Goal: Information Seeking & Learning: Learn about a topic

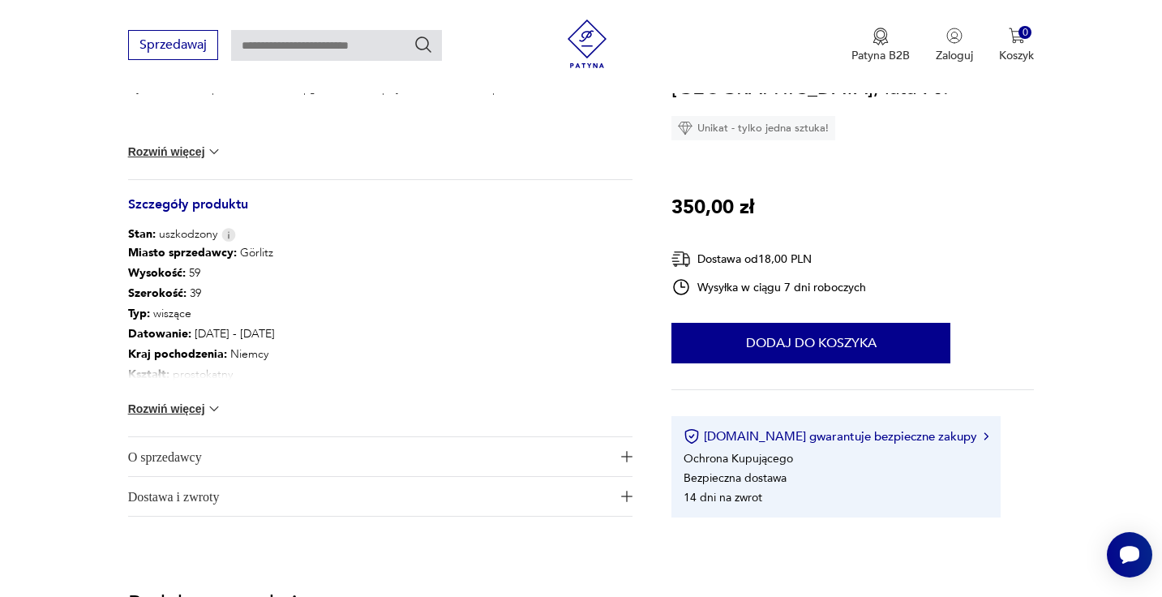
scroll to position [820, 0]
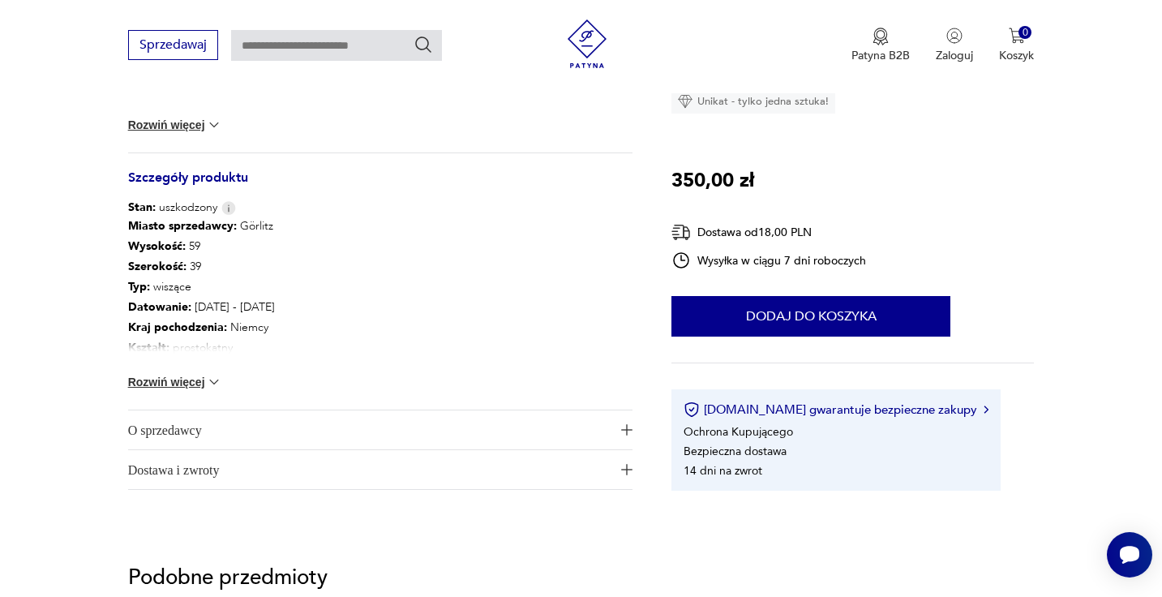
click at [621, 426] on img "button" at bounding box center [626, 429] width 11 height 11
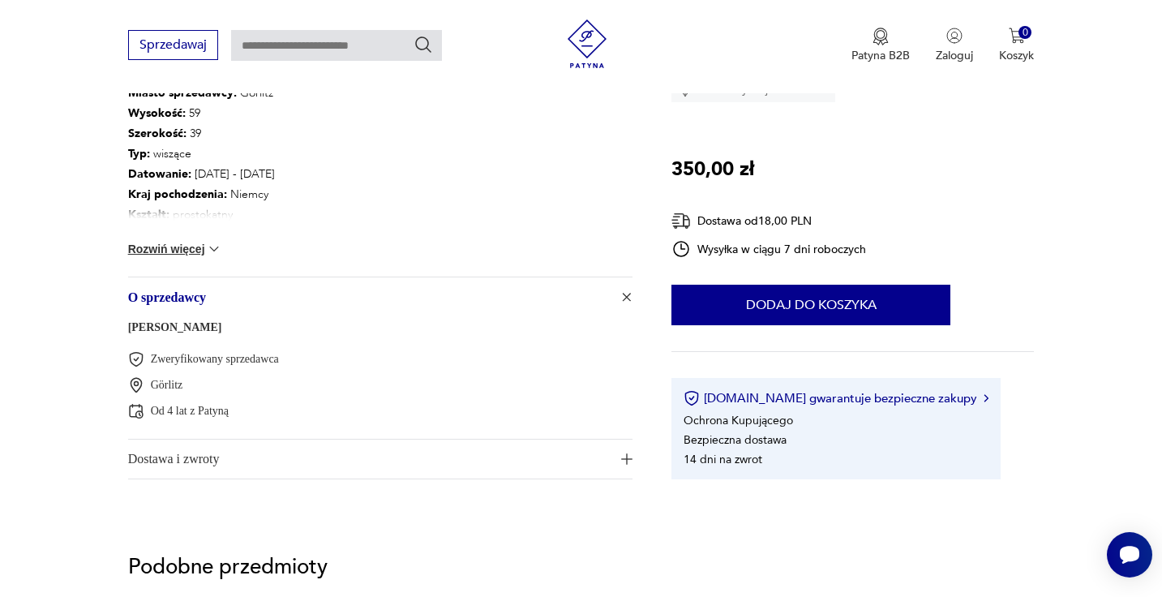
scroll to position [973, 0]
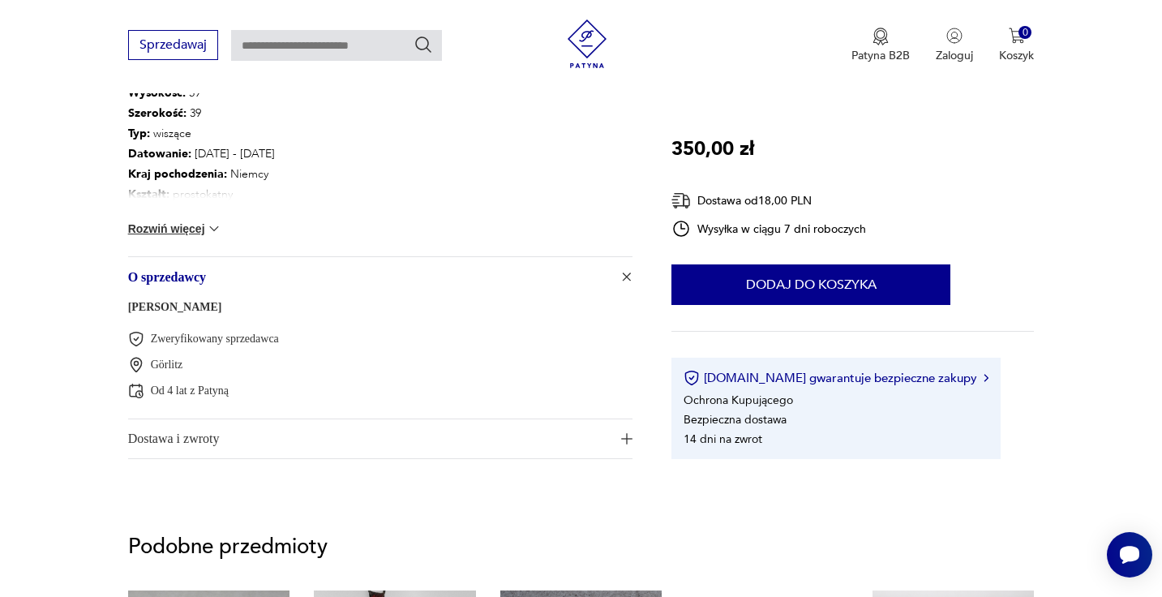
click at [189, 307] on link "[PERSON_NAME]" at bounding box center [175, 307] width 94 height 12
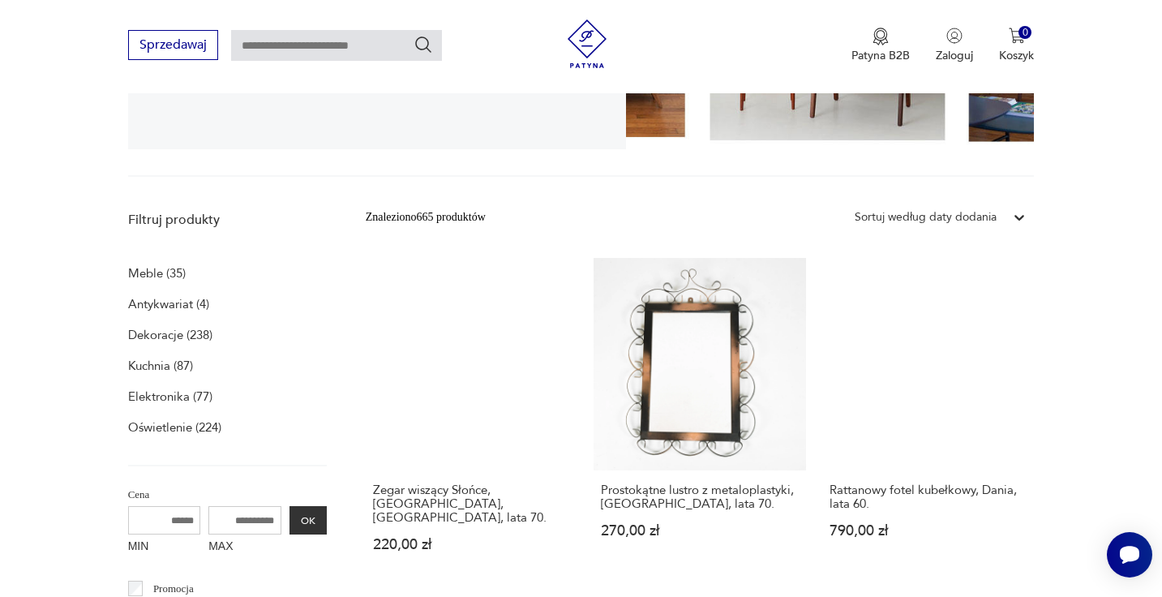
scroll to position [455, 0]
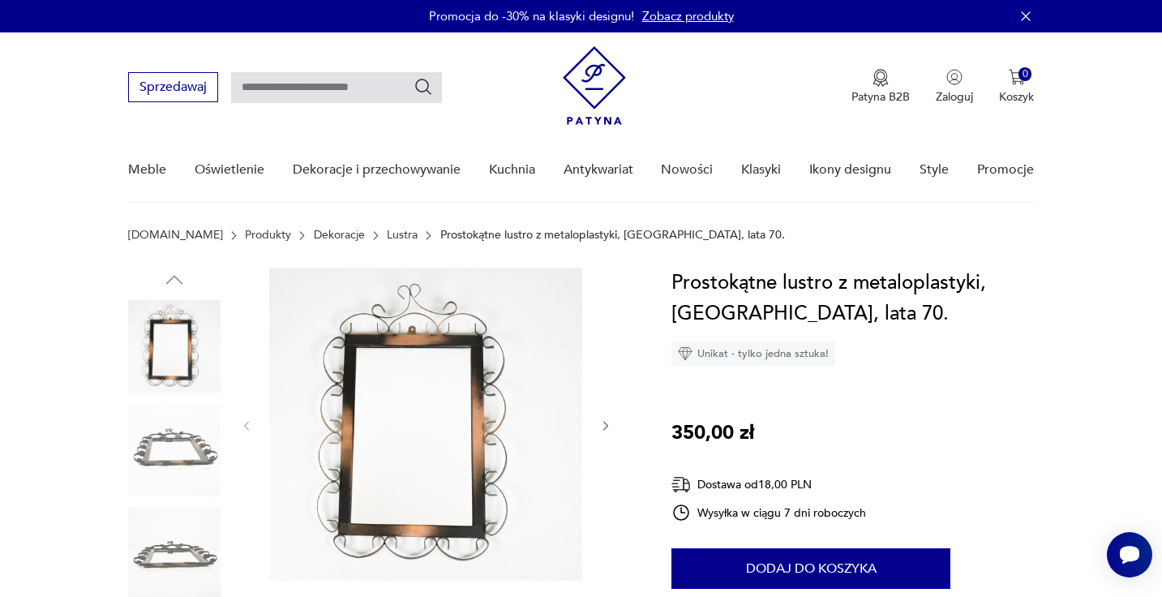
scroll to position [31, 0]
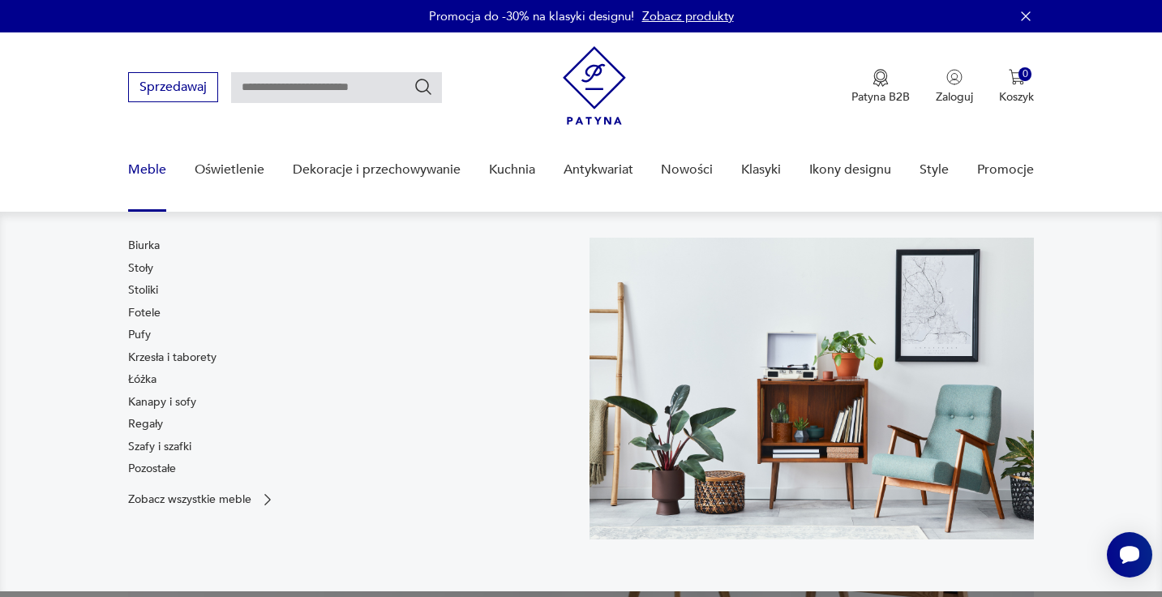
click at [144, 163] on link "Meble" at bounding box center [147, 170] width 38 height 62
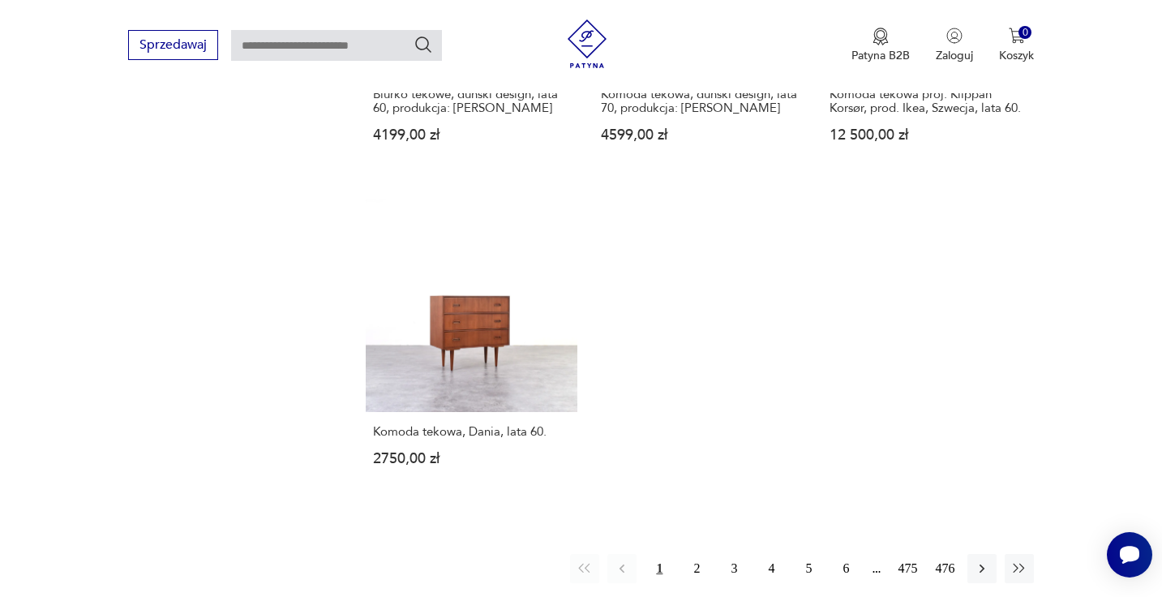
scroll to position [2303, 0]
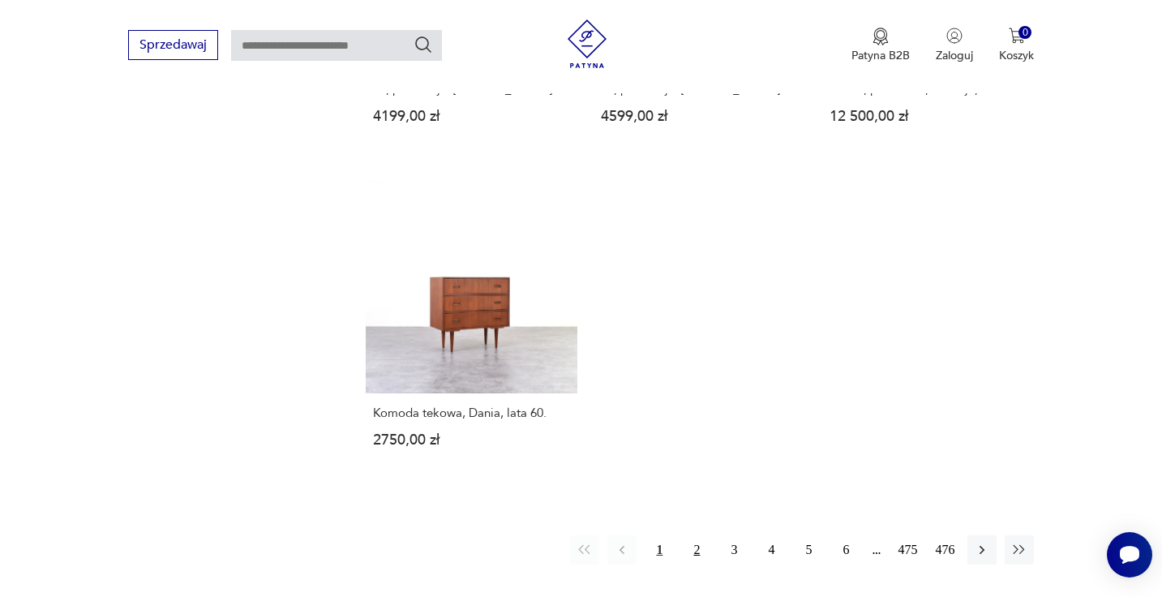
click at [690, 540] on button "2" at bounding box center [696, 549] width 29 height 29
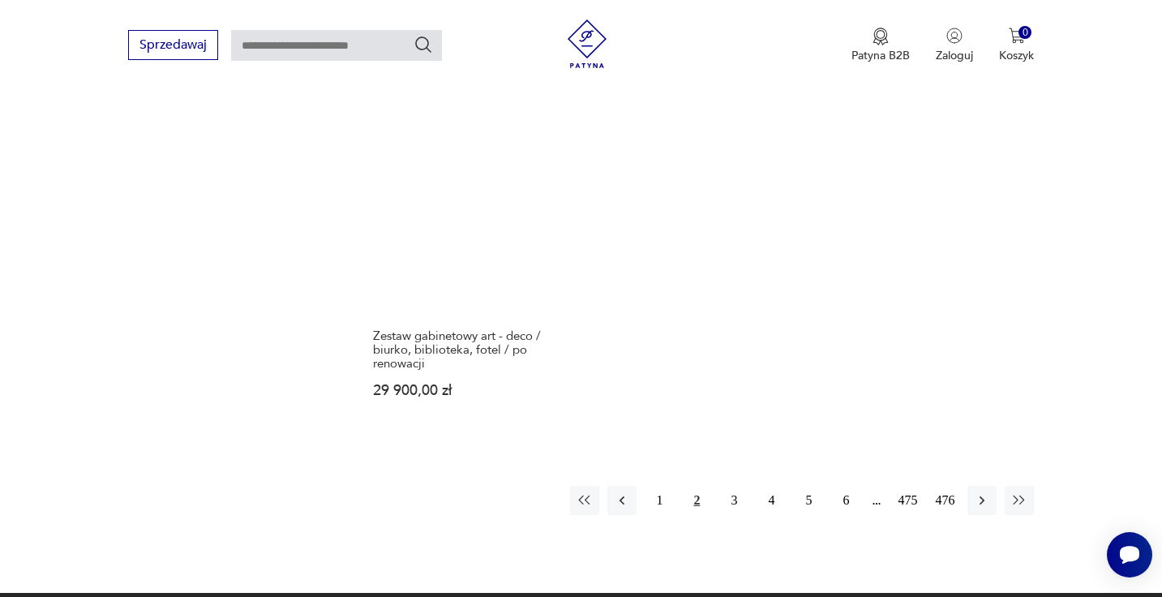
scroll to position [2395, 0]
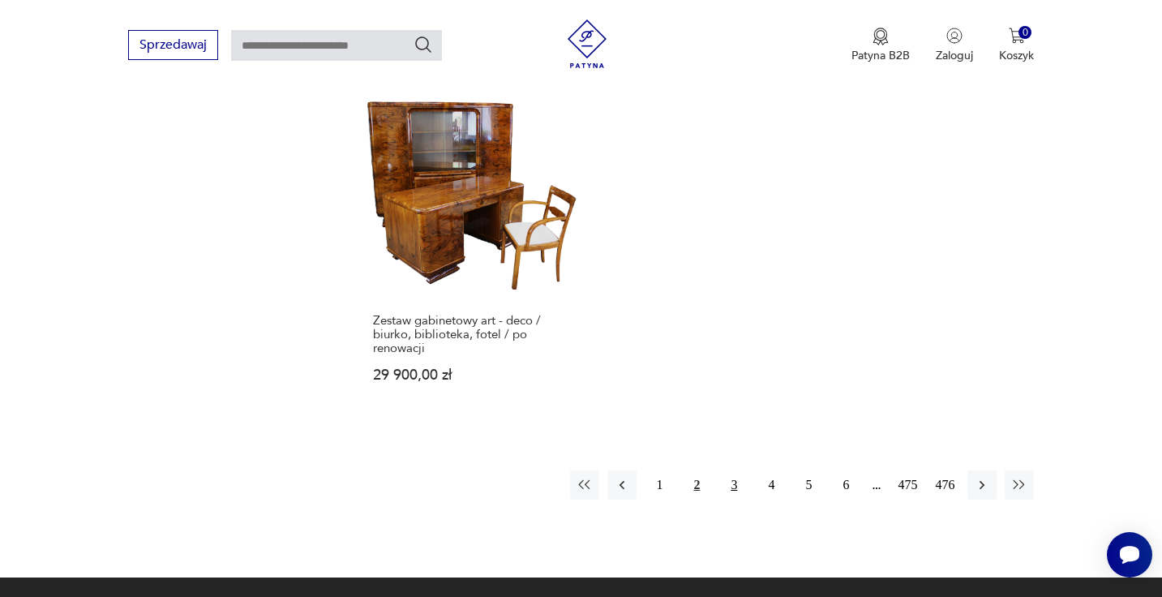
click at [732, 470] on button "3" at bounding box center [733, 484] width 29 height 29
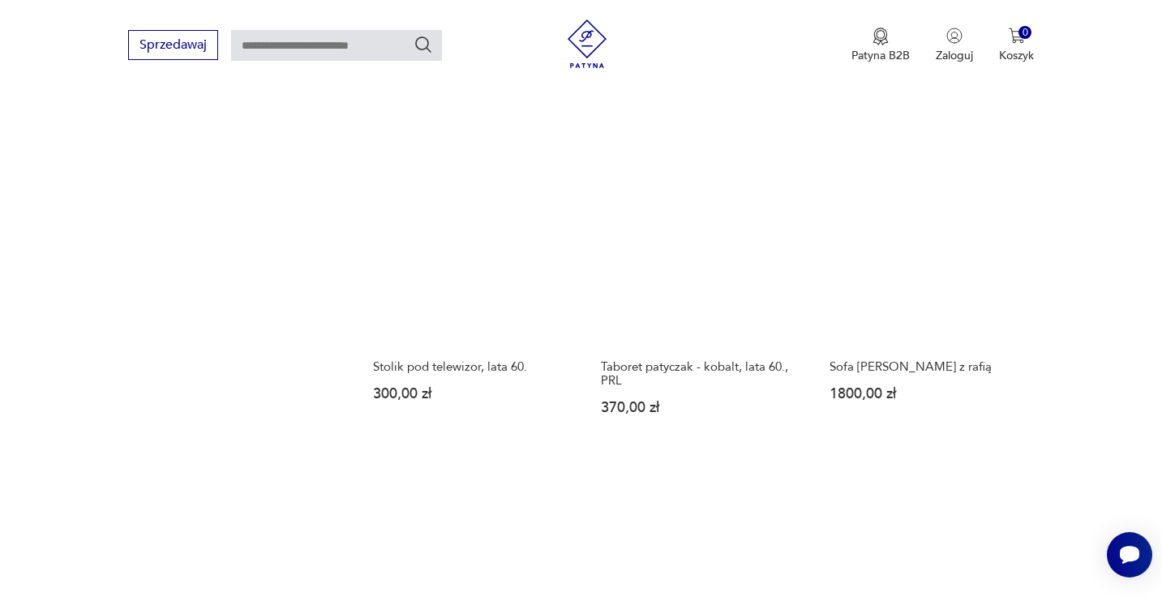
scroll to position [2014, 0]
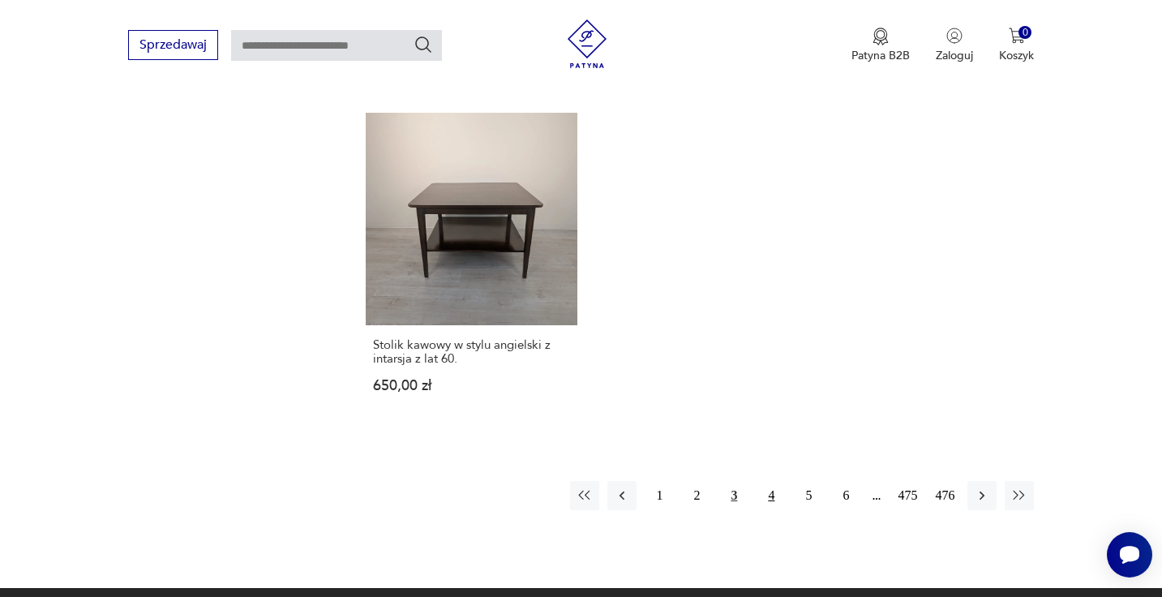
click at [769, 481] on button "4" at bounding box center [771, 495] width 29 height 29
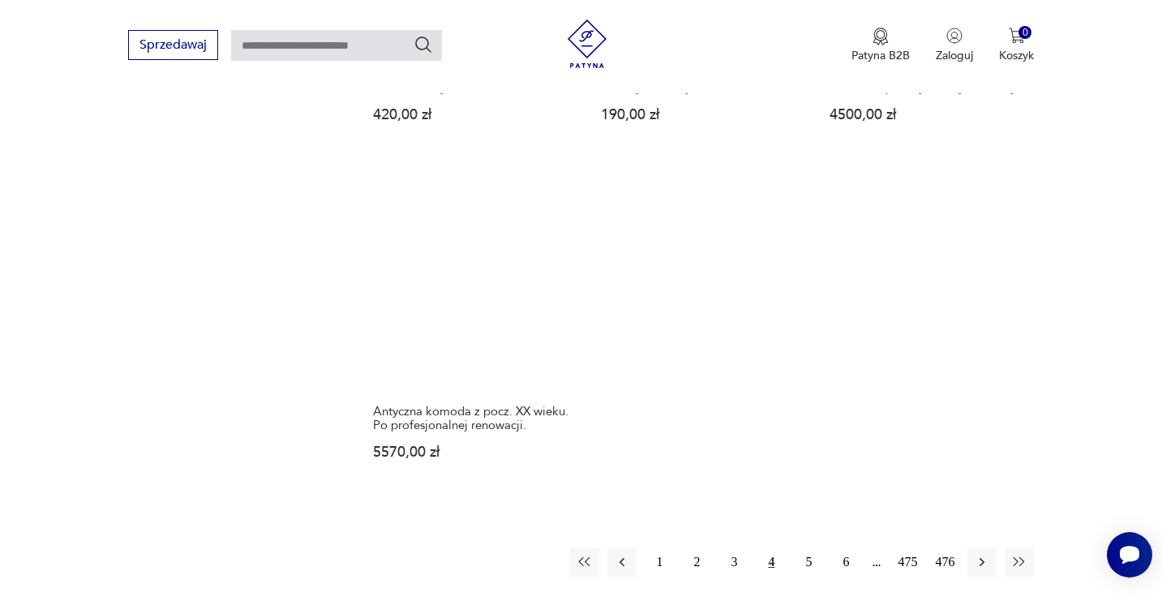
scroll to position [2295, 0]
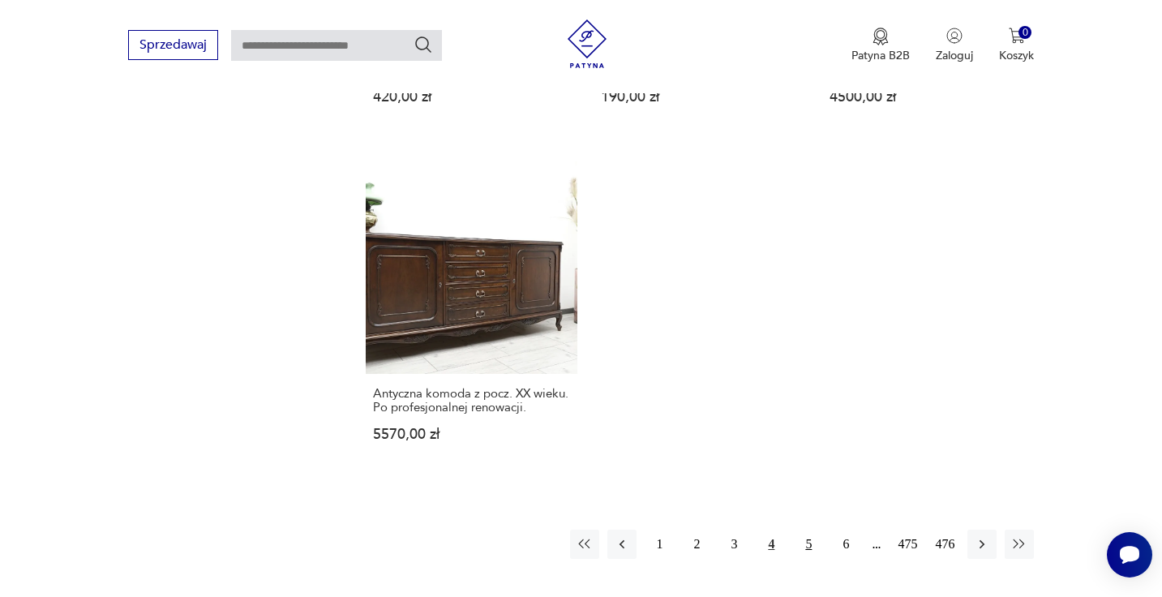
click at [800, 532] on button "5" at bounding box center [808, 544] width 29 height 29
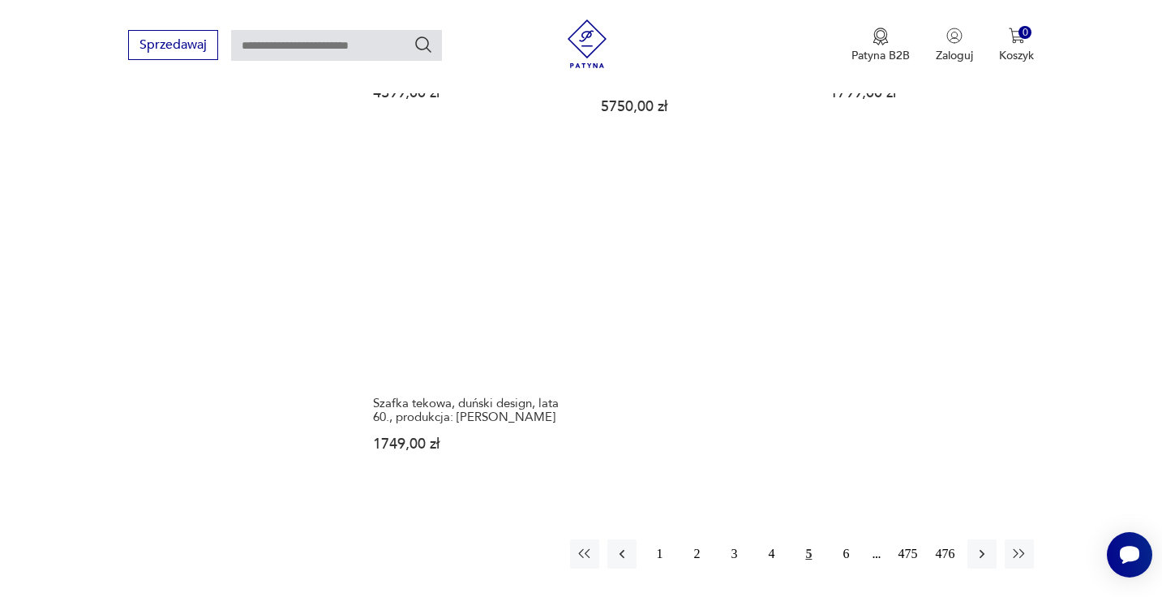
scroll to position [2353, 0]
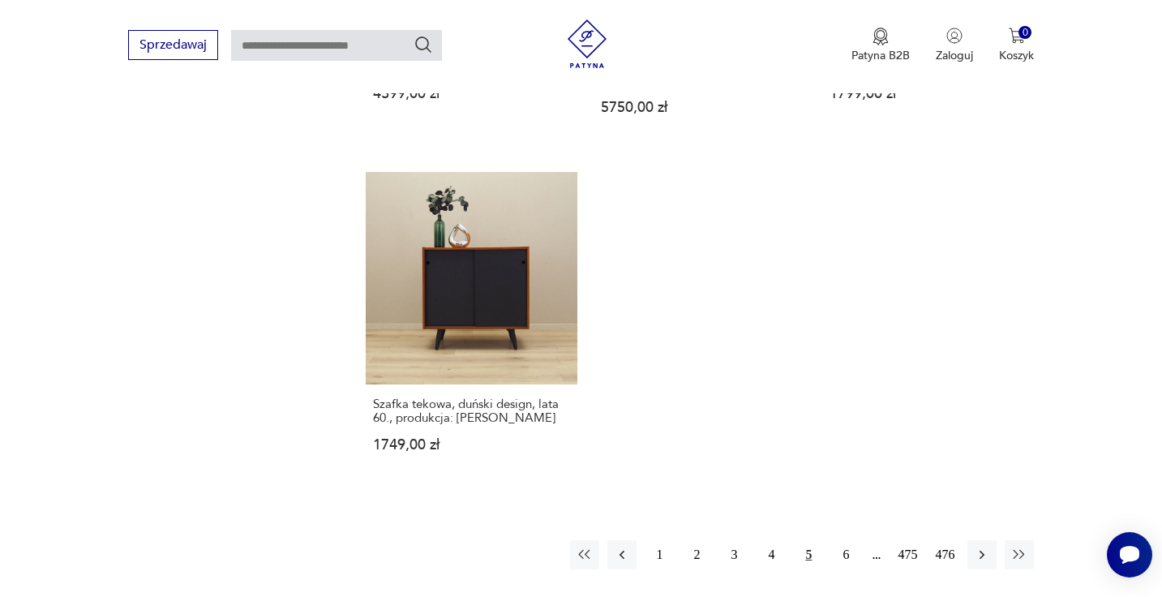
click at [864, 543] on div "1 2 3 4 5 6 475 476" at bounding box center [802, 554] width 464 height 29
click at [841, 540] on button "6" at bounding box center [845, 554] width 29 height 29
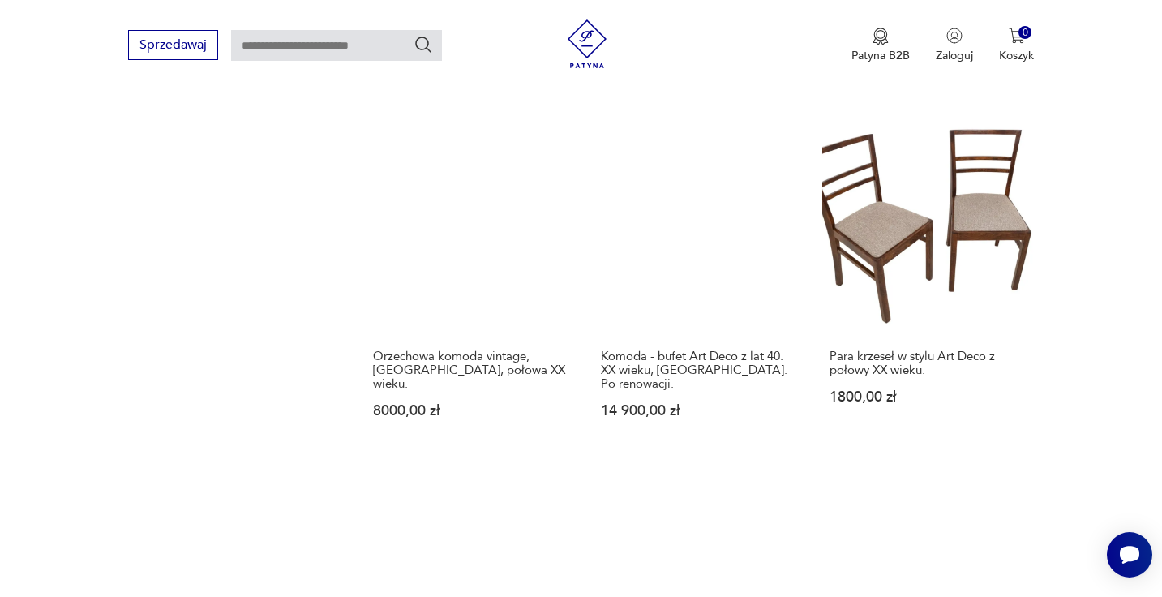
scroll to position [2345, 0]
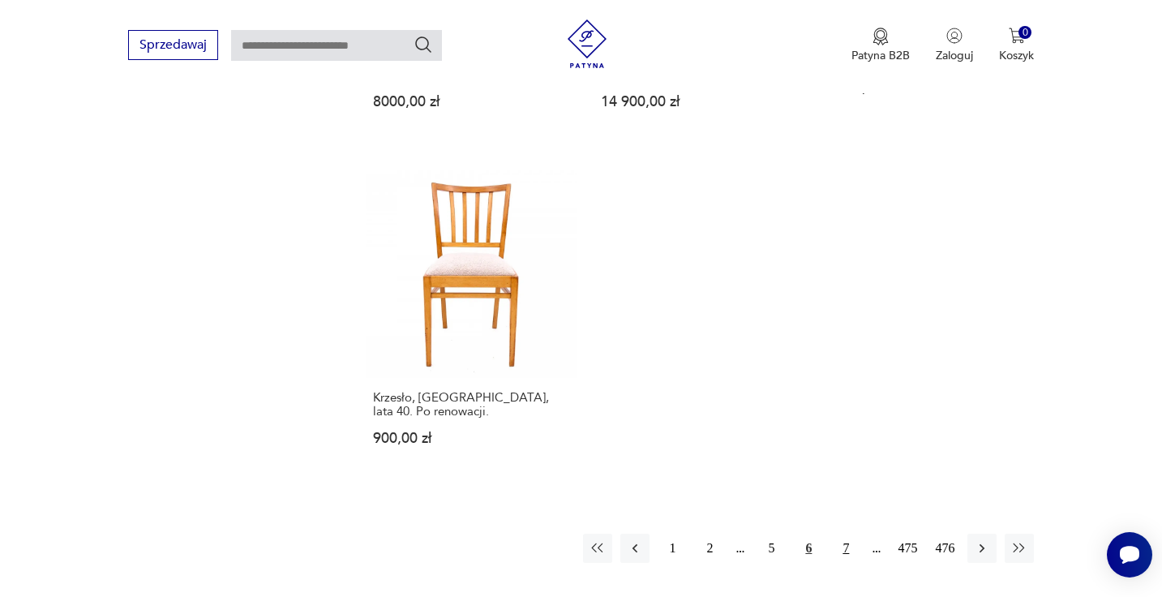
click at [853, 534] on button "7" at bounding box center [845, 548] width 29 height 29
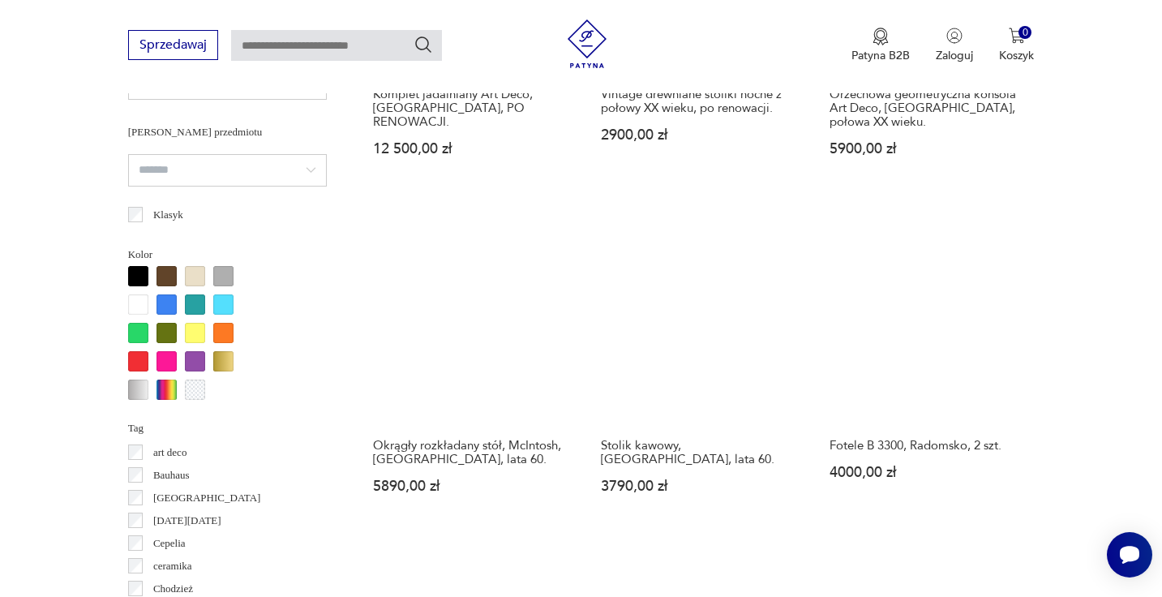
scroll to position [1190, 0]
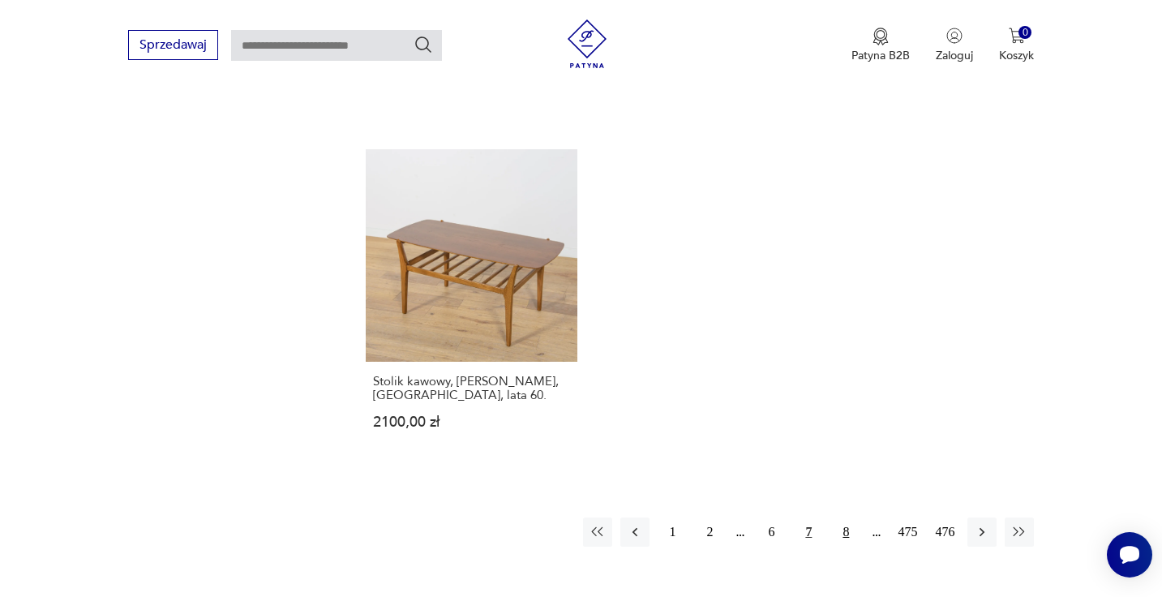
click at [843, 517] on button "8" at bounding box center [845, 531] width 29 height 29
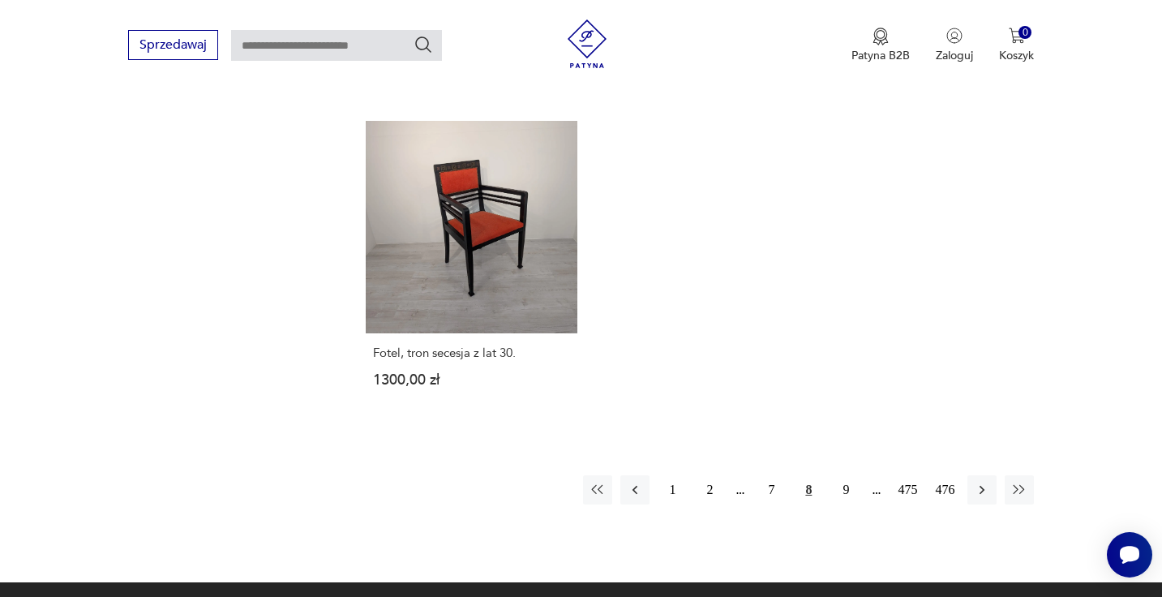
scroll to position [2500, 0]
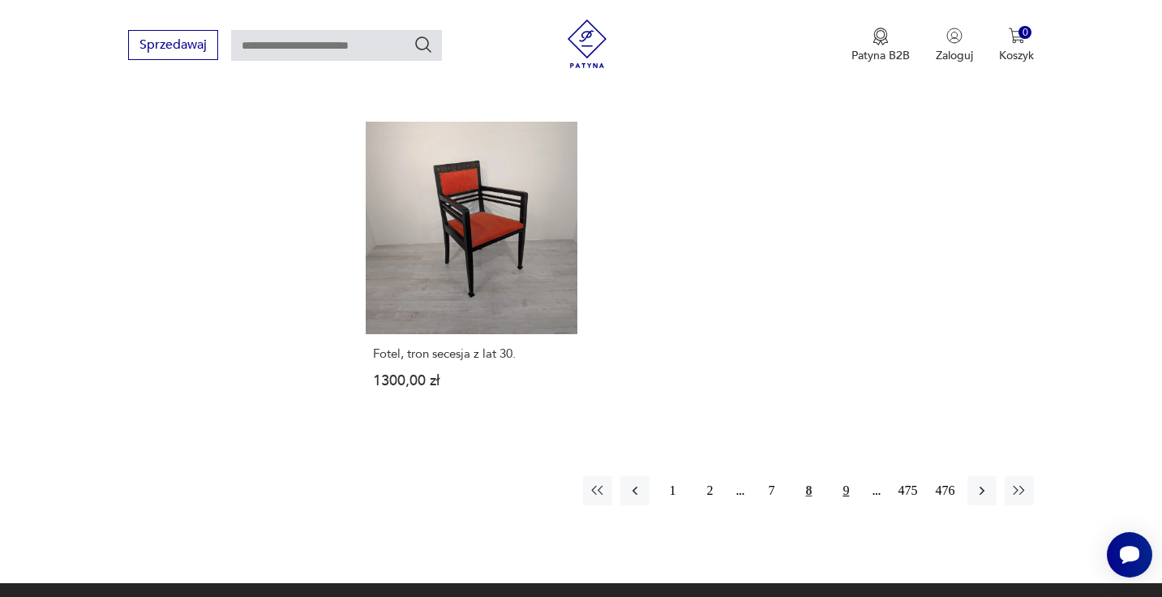
click at [845, 476] on button "9" at bounding box center [845, 490] width 29 height 29
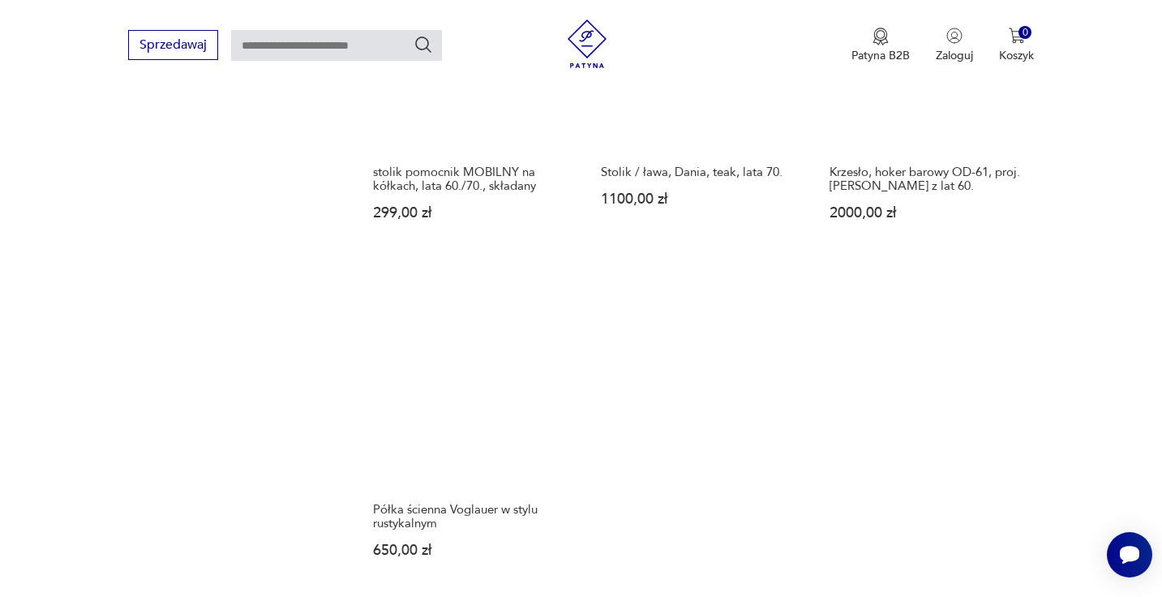
scroll to position [2331, 0]
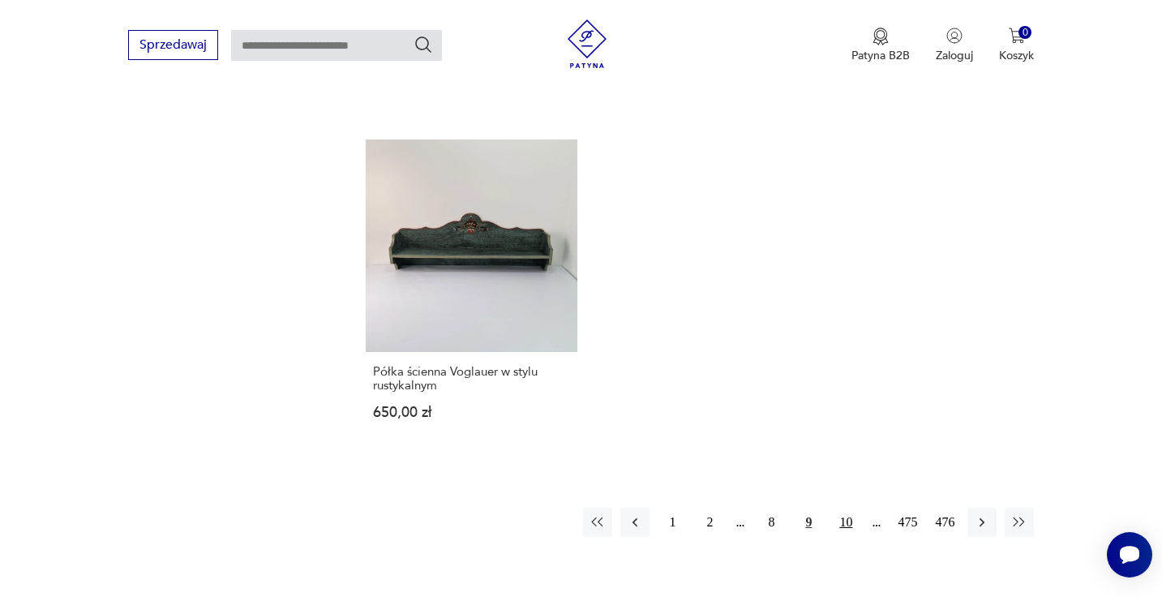
click at [851, 508] on button "10" at bounding box center [845, 522] width 29 height 29
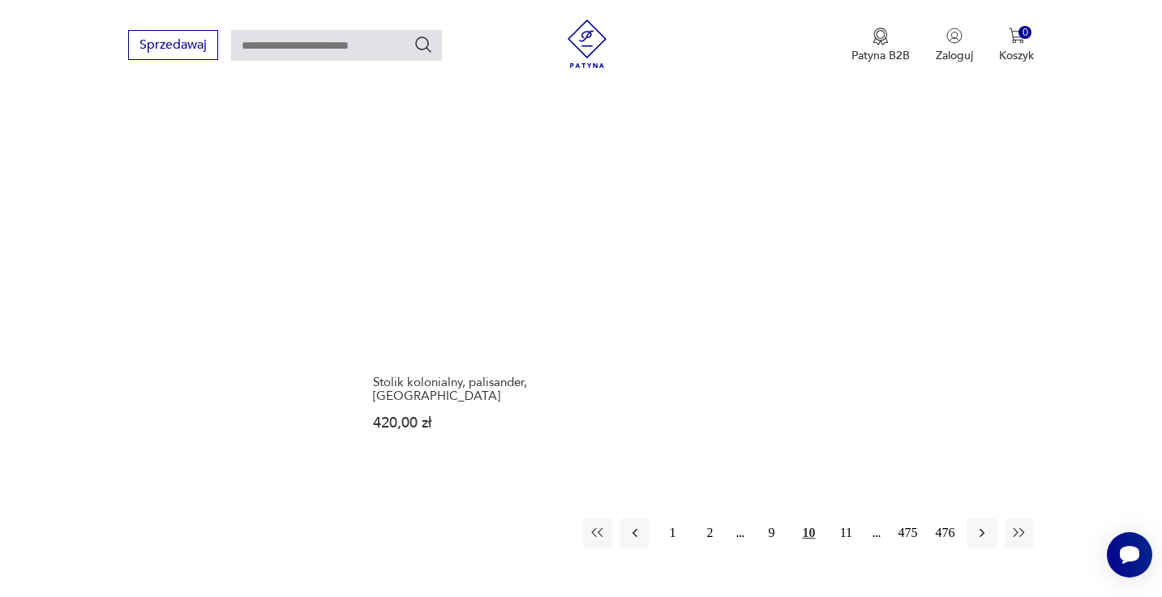
scroll to position [2370, 0]
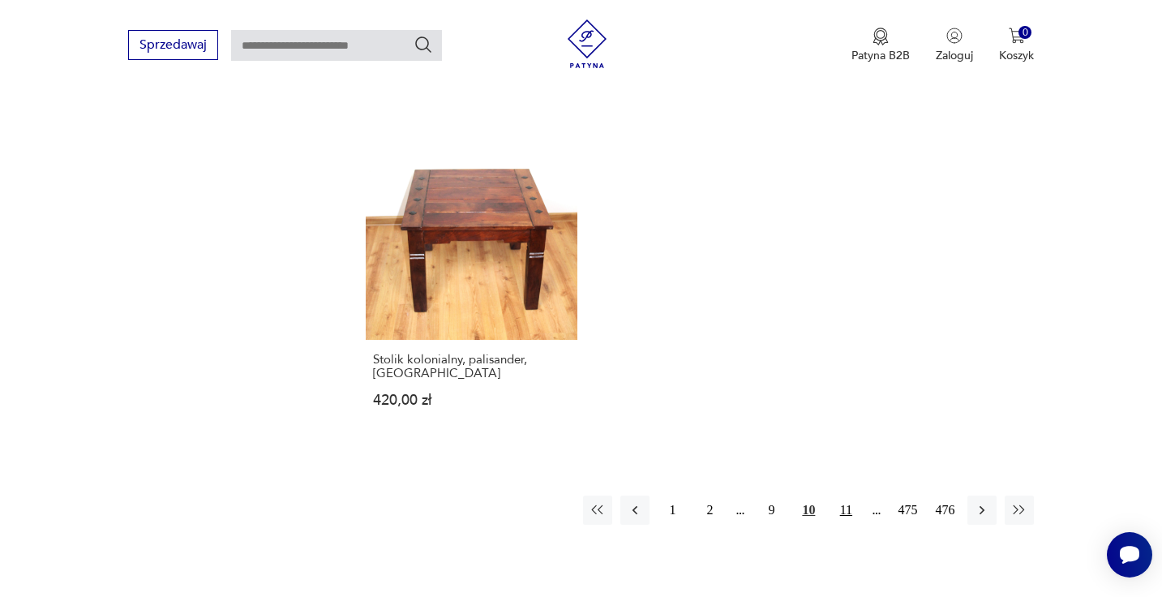
click at [847, 495] on button "11" at bounding box center [845, 509] width 29 height 29
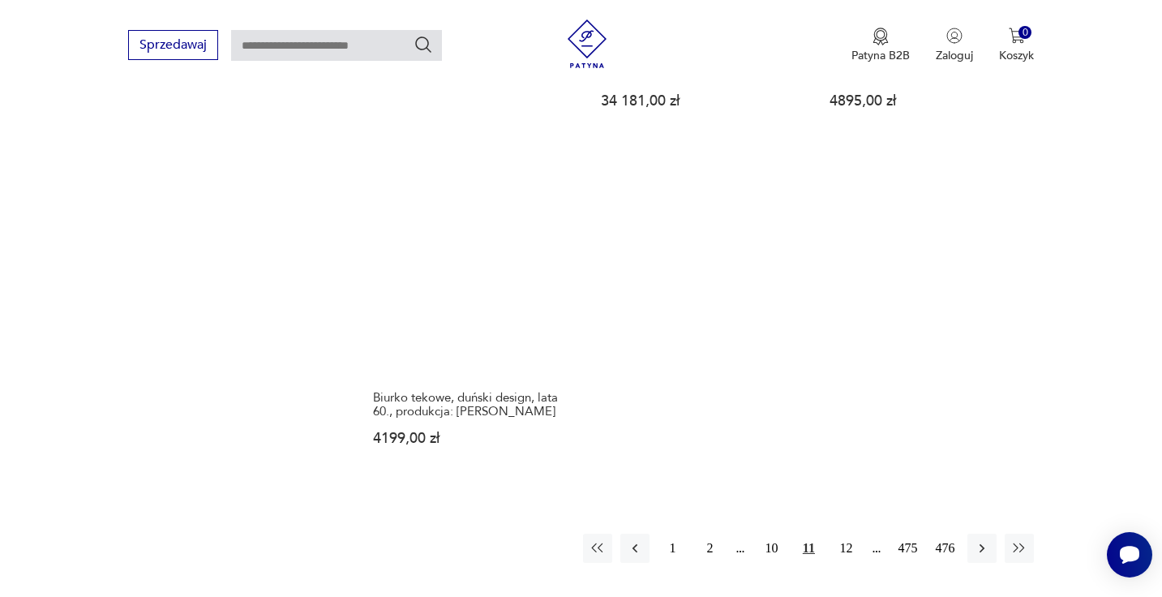
scroll to position [2391, 0]
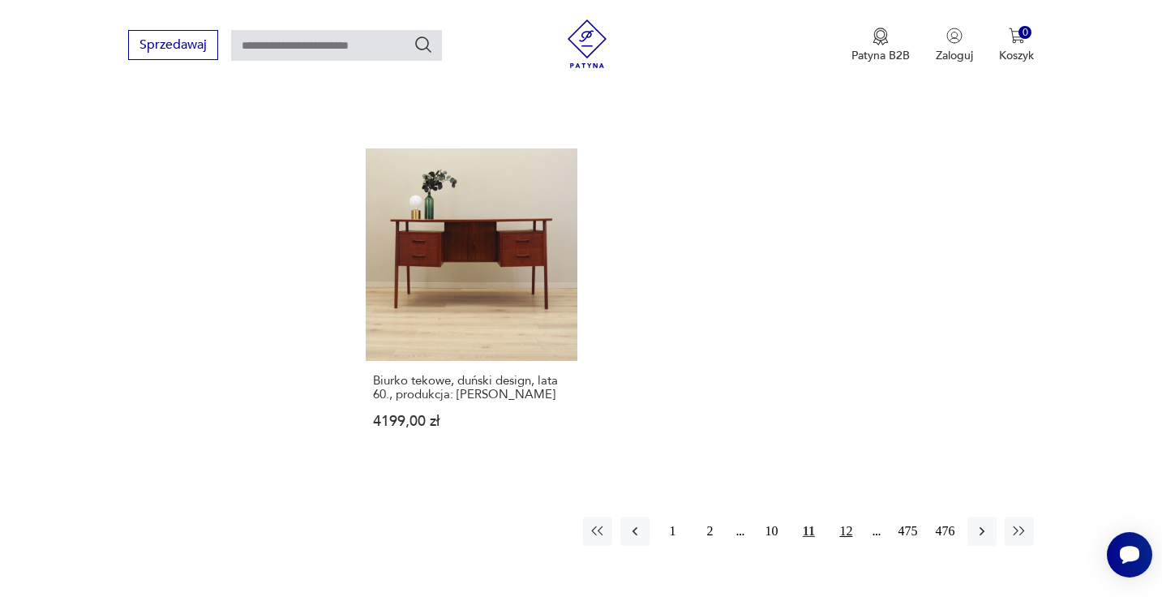
click at [845, 517] on button "12" at bounding box center [845, 531] width 29 height 29
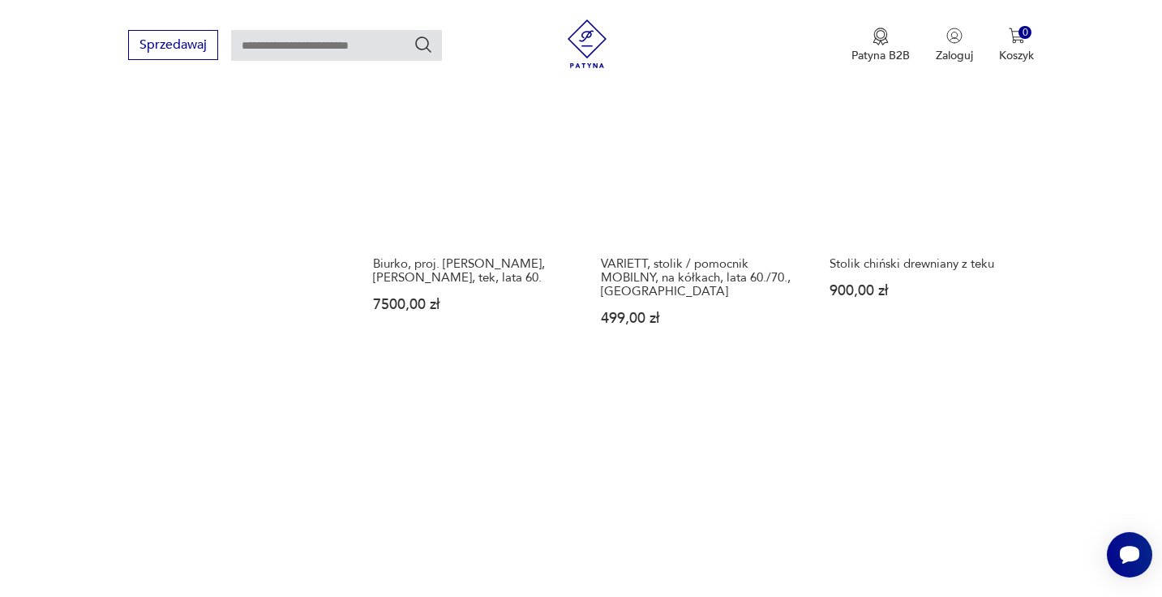
scroll to position [2265, 0]
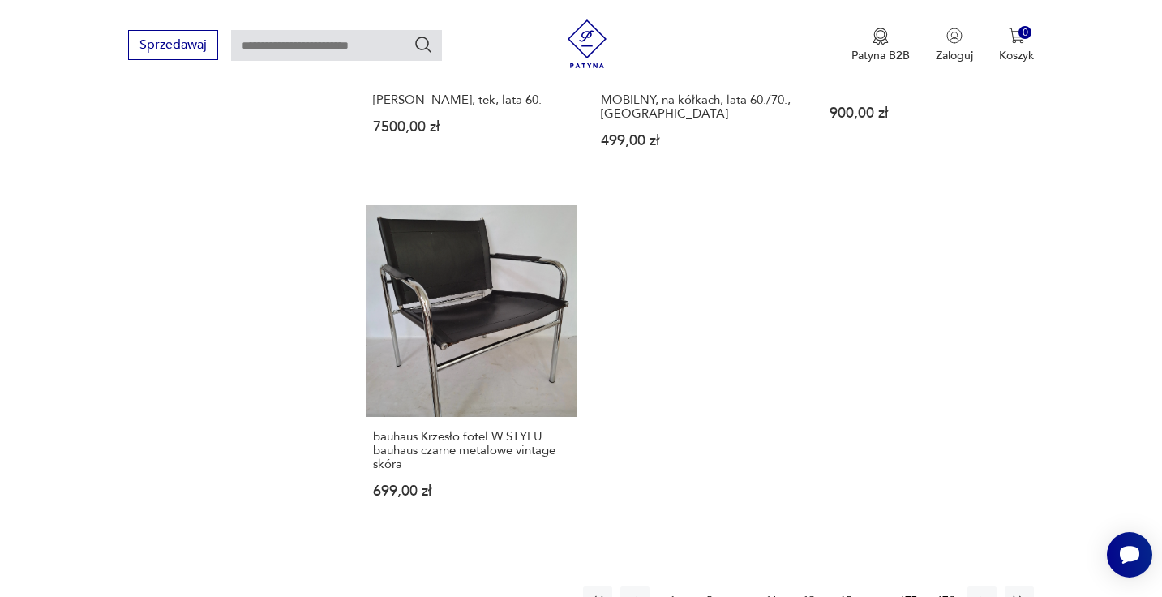
click at [847, 586] on button "13" at bounding box center [845, 600] width 29 height 29
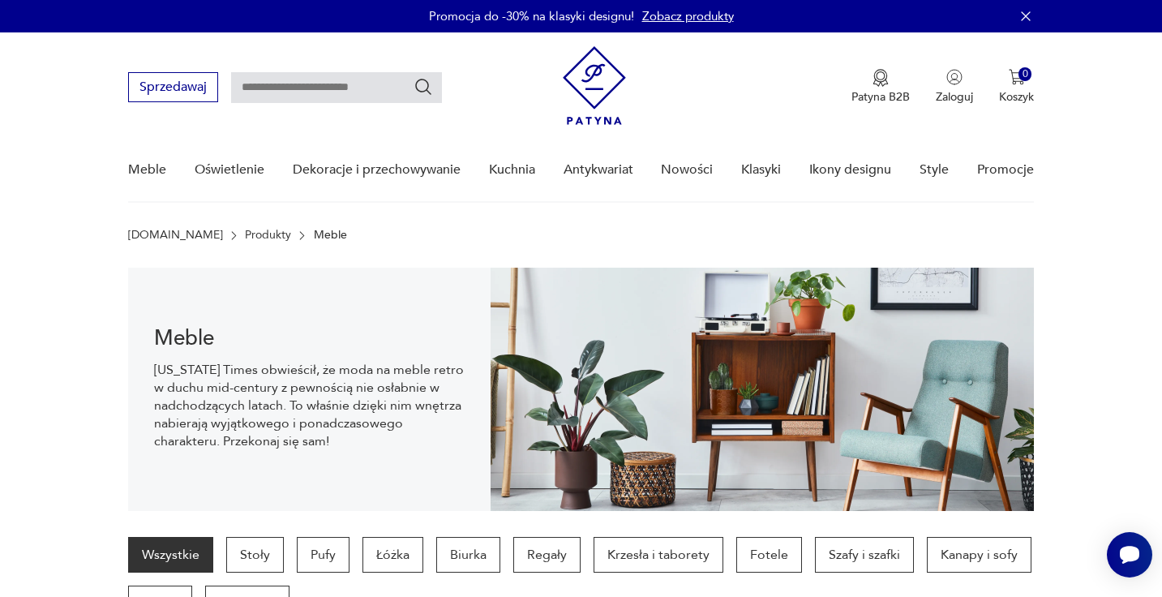
click at [611, 86] on img at bounding box center [594, 85] width 63 height 79
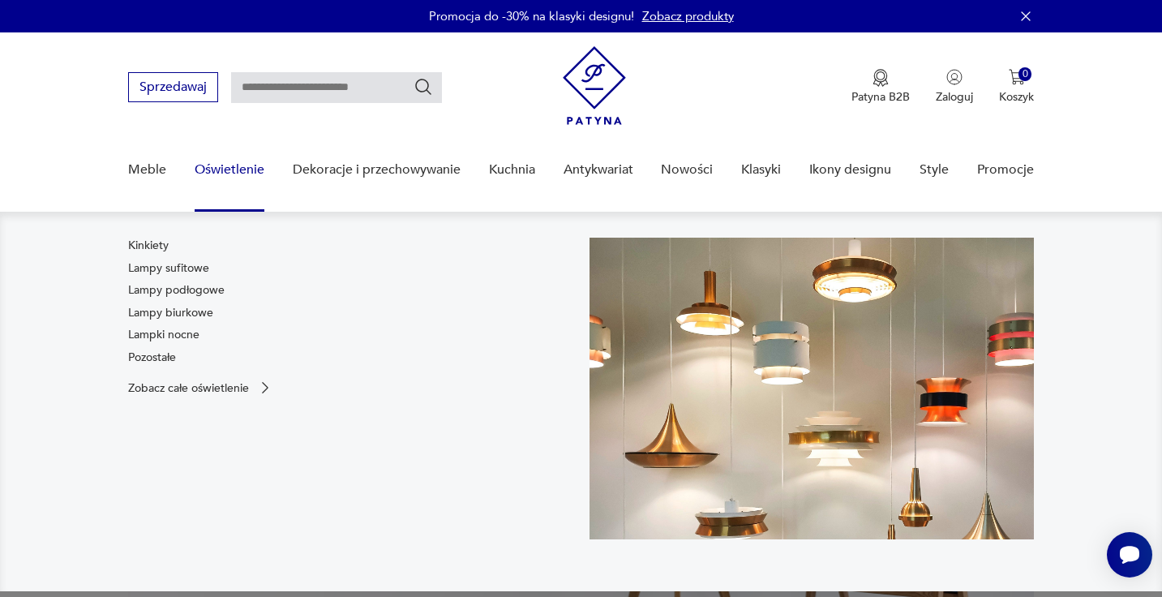
click at [214, 173] on link "Oświetlenie" at bounding box center [230, 170] width 70 height 62
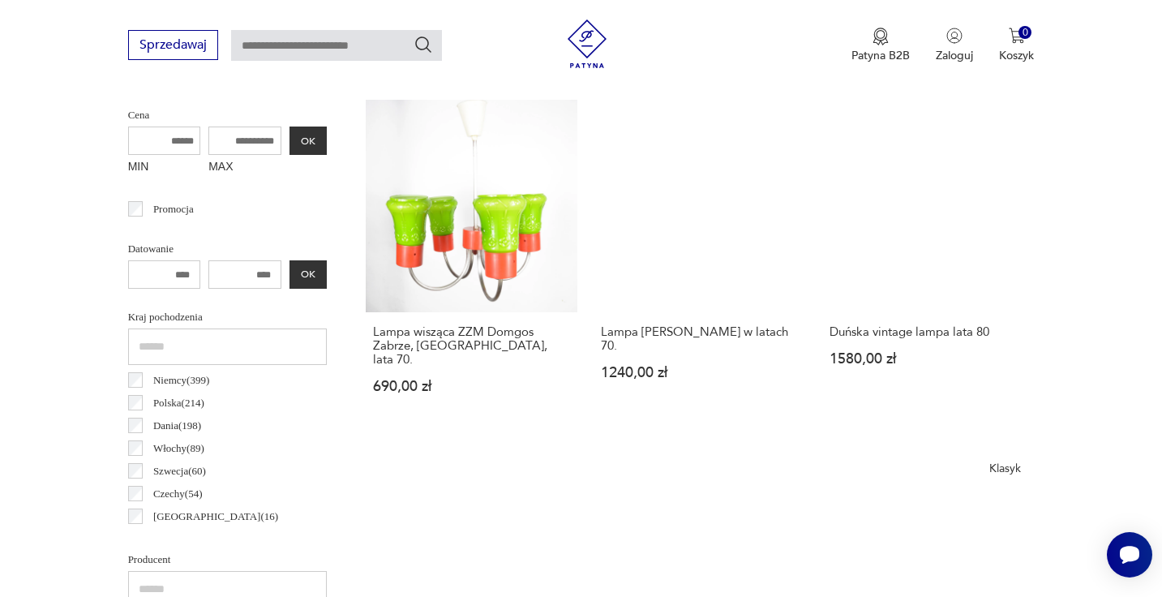
scroll to position [851, 0]
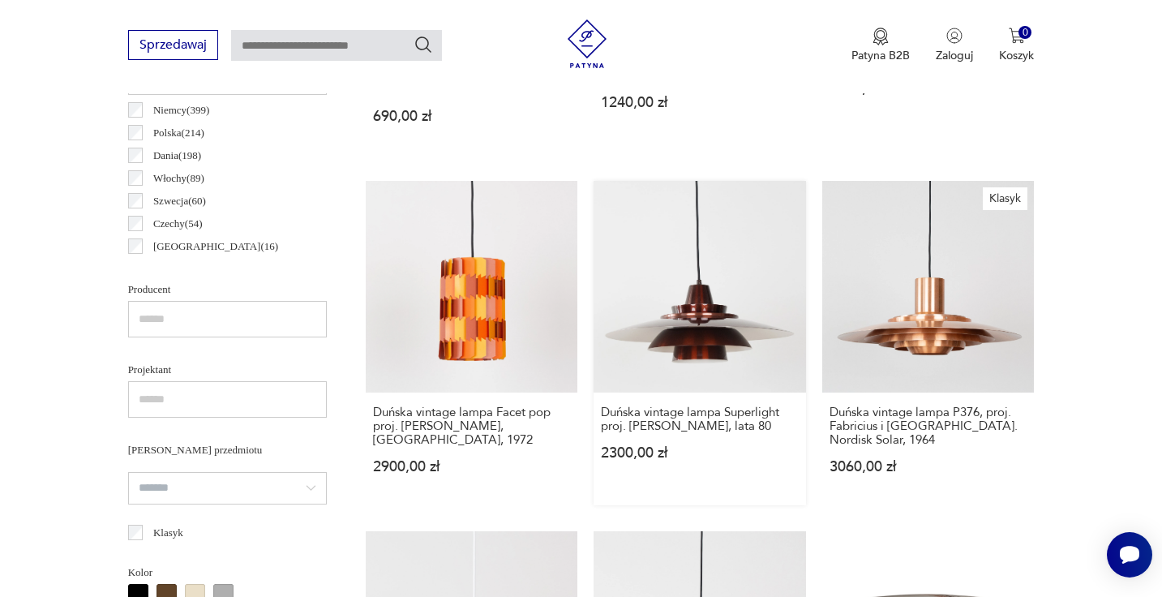
click at [757, 299] on link "Duńska vintage lampa Superlight proj. [PERSON_NAME], lata 80 2300,00 zł" at bounding box center [700, 343] width 212 height 325
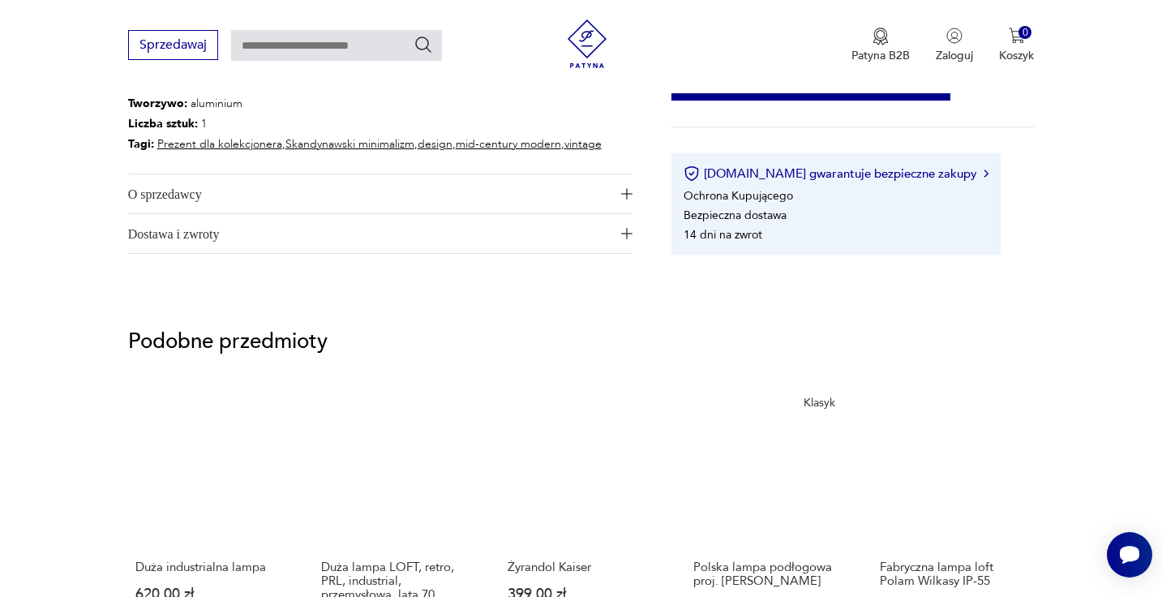
scroll to position [731, 0]
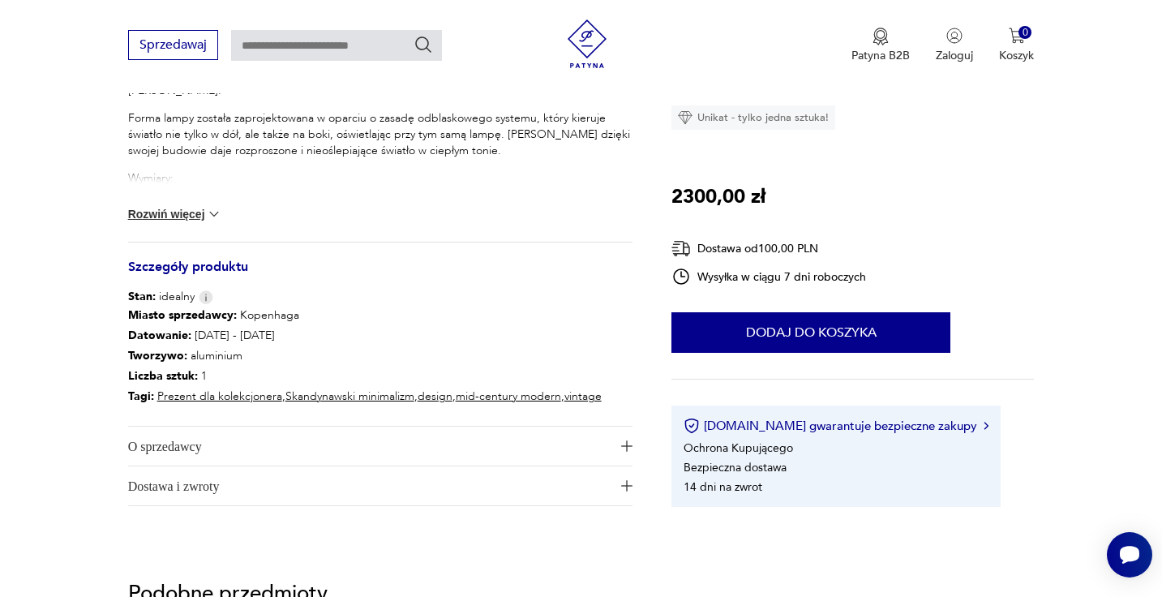
click at [586, 461] on span "O sprzedawcy" at bounding box center [369, 446] width 483 height 39
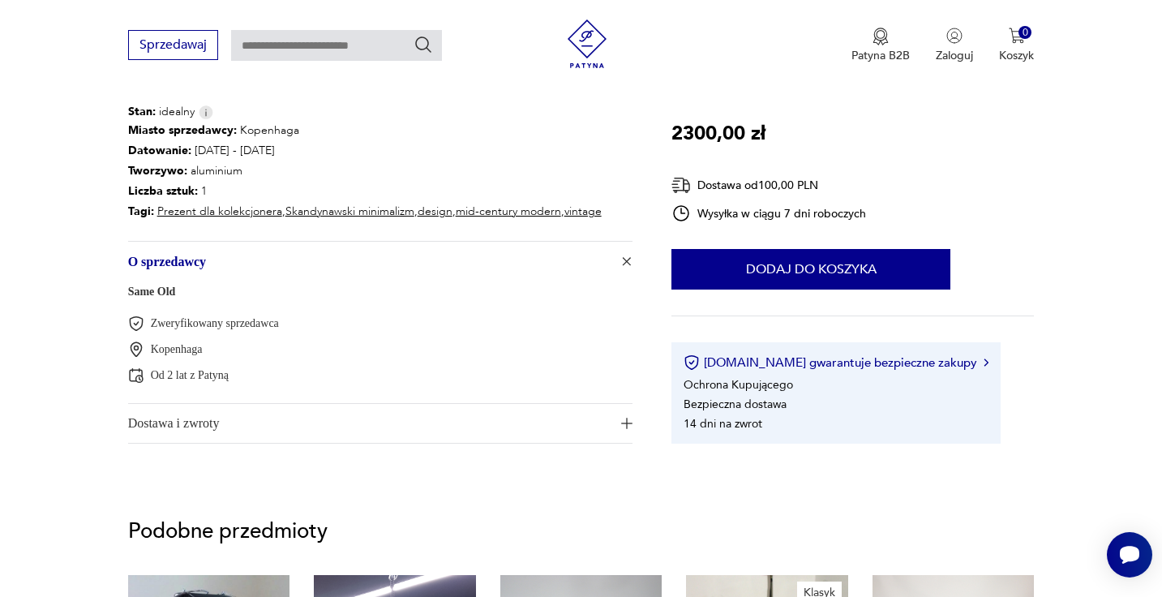
scroll to position [936, 0]
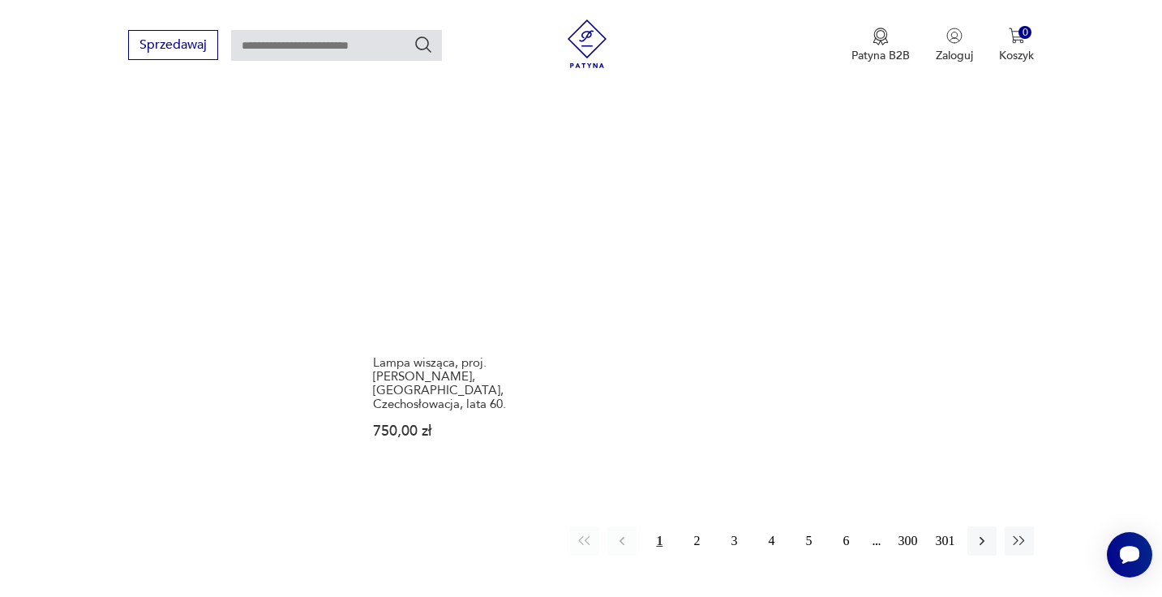
scroll to position [2348, 0]
click at [682, 524] on button "2" at bounding box center [696, 538] width 29 height 29
